Goal: Task Accomplishment & Management: Manage account settings

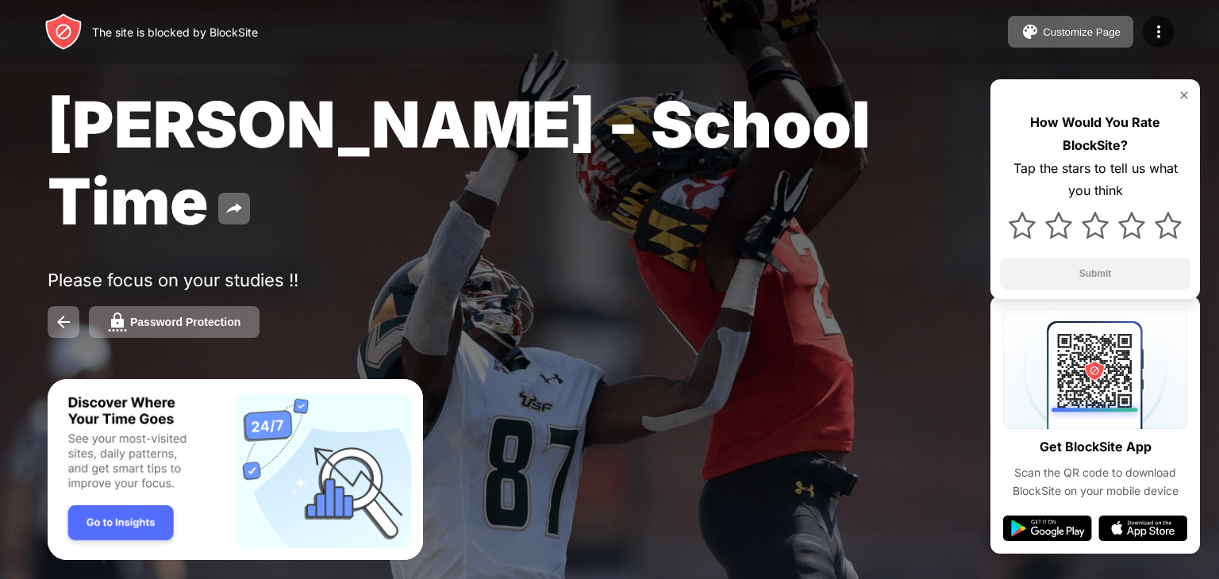
click at [844, 228] on div "Rishit Singh - School Time Please focus on your studies !! Password Protection …" at bounding box center [609, 212] width 1219 height 424
